Goal: Task Accomplishment & Management: Manage account settings

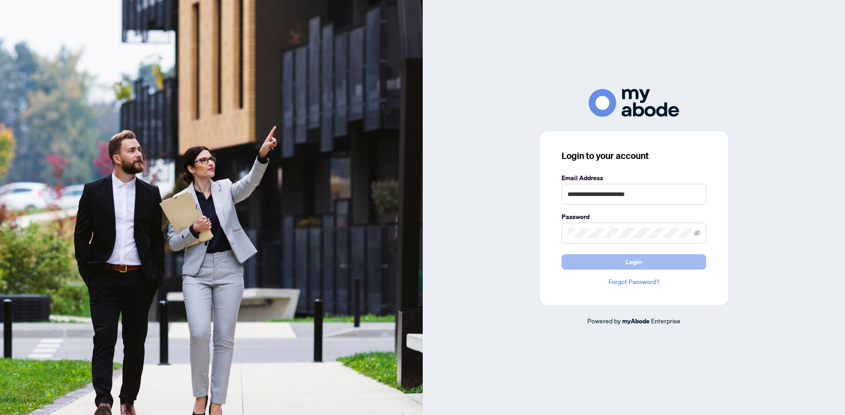
click at [638, 263] on span "Login" at bounding box center [634, 262] width 16 height 14
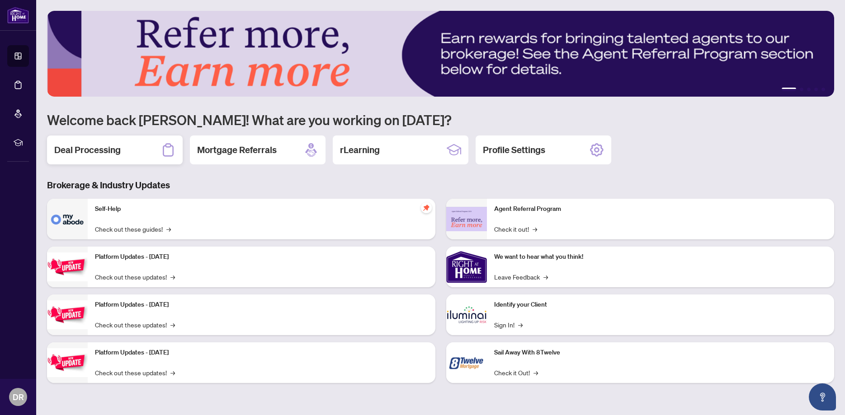
click at [92, 153] on h2 "Deal Processing" at bounding box center [87, 150] width 66 height 13
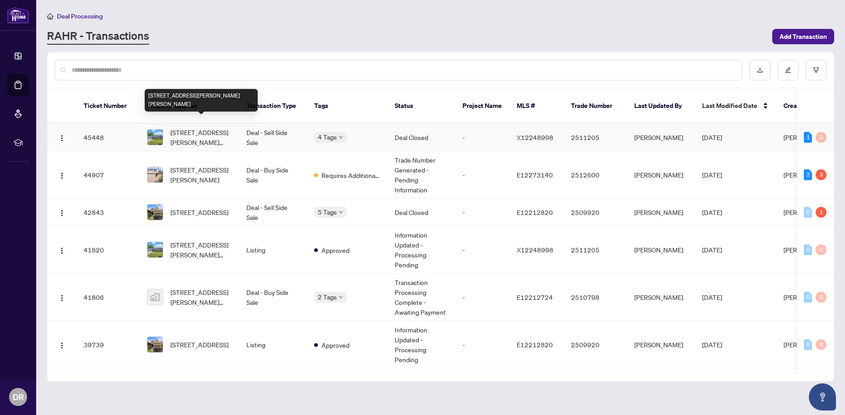
click at [183, 131] on span "831 Kimberly Dr, Selwyn, Ontario K0L 1T0, Canada" at bounding box center [200, 137] width 61 height 20
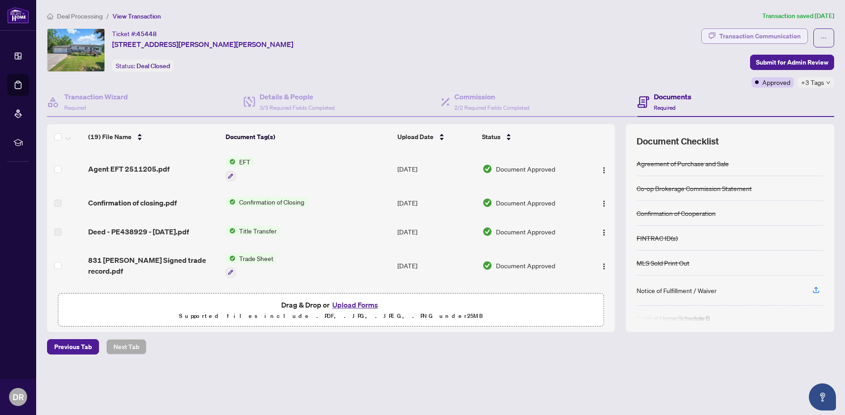
click at [770, 34] on div "Transaction Communication" at bounding box center [759, 36] width 81 height 14
